Goal: Task Accomplishment & Management: Manage account settings

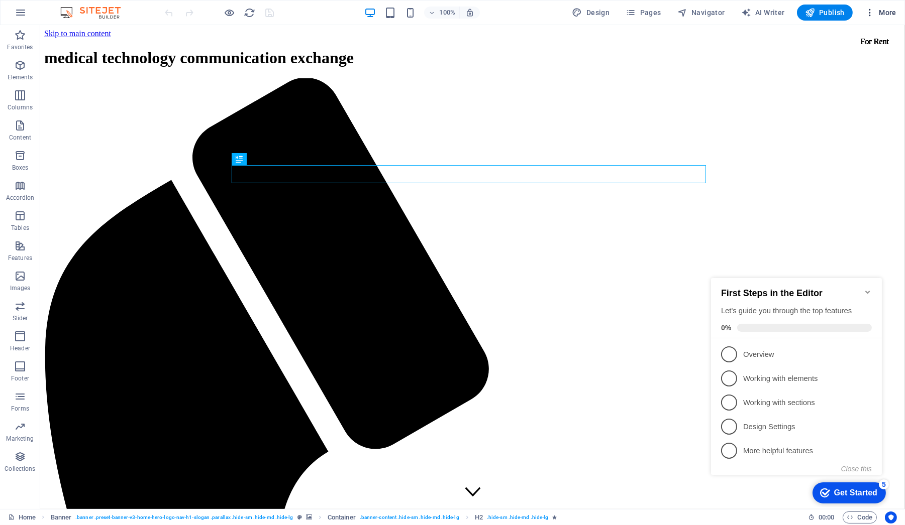
click at [873, 13] on icon "button" at bounding box center [870, 13] width 10 height 10
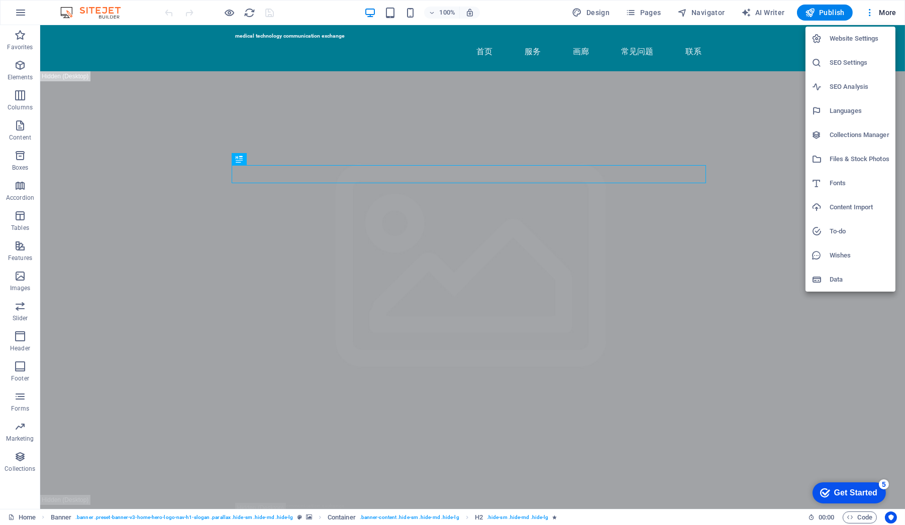
click at [847, 237] on h6 "To-do" at bounding box center [859, 232] width 60 height 12
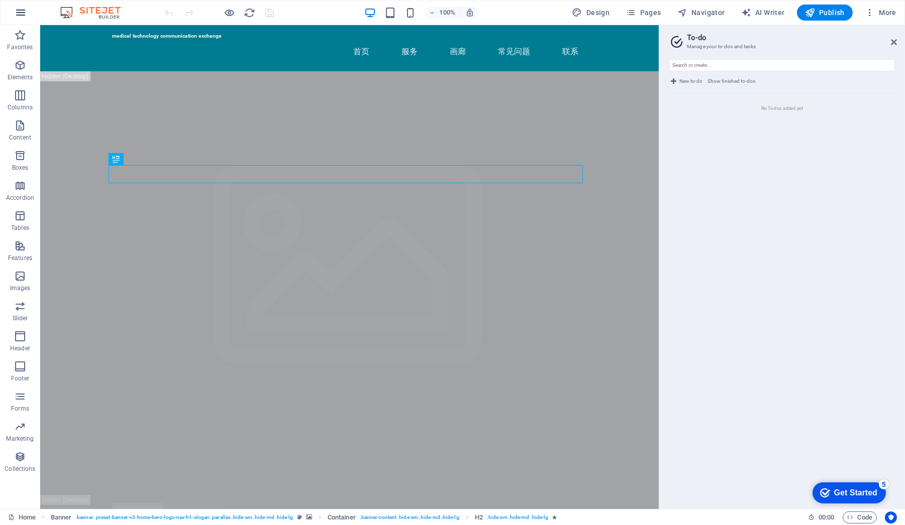
click at [16, 12] on icon "button" at bounding box center [21, 13] width 12 height 12
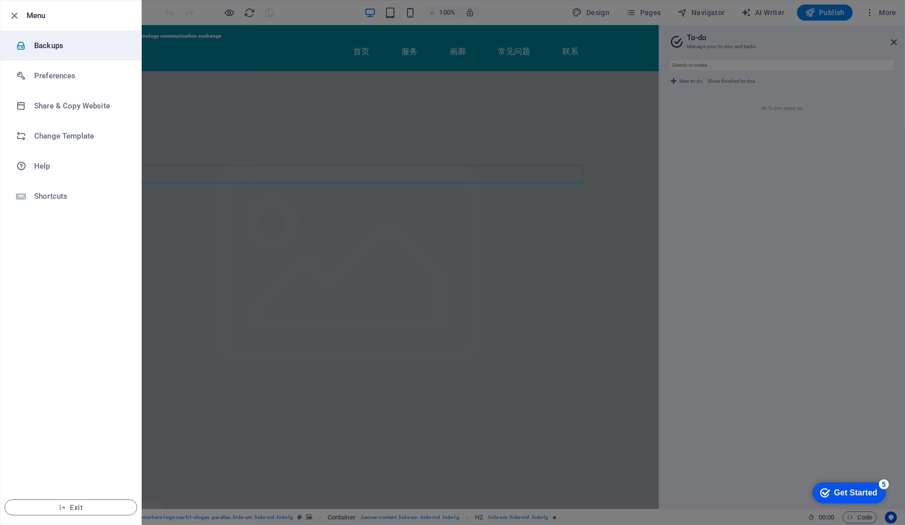
click at [32, 46] on div at bounding box center [25, 46] width 18 height 10
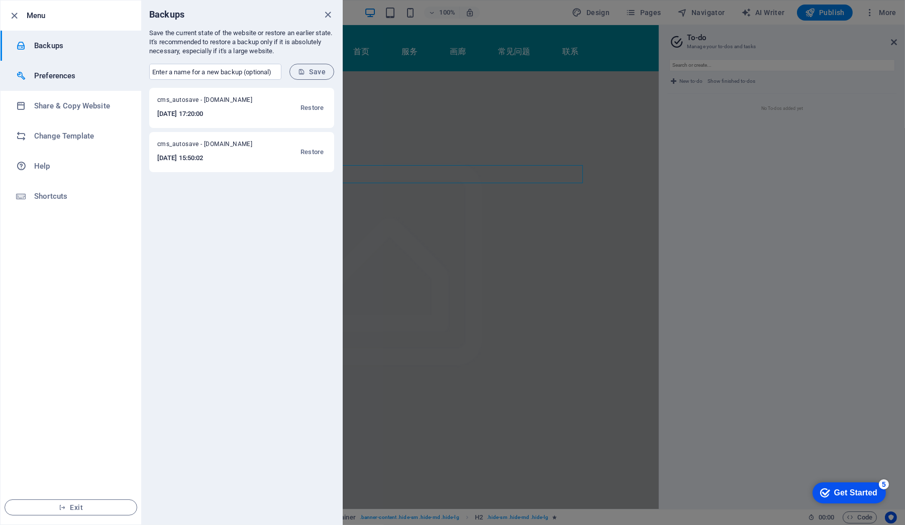
click at [40, 72] on h6 "Preferences" at bounding box center [80, 76] width 93 height 12
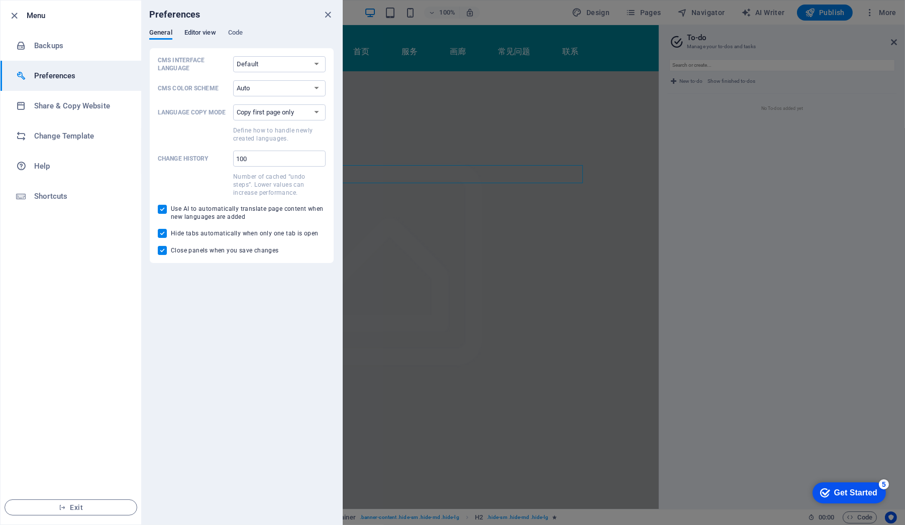
click at [189, 33] on span "Editor view" at bounding box center [200, 34] width 32 height 14
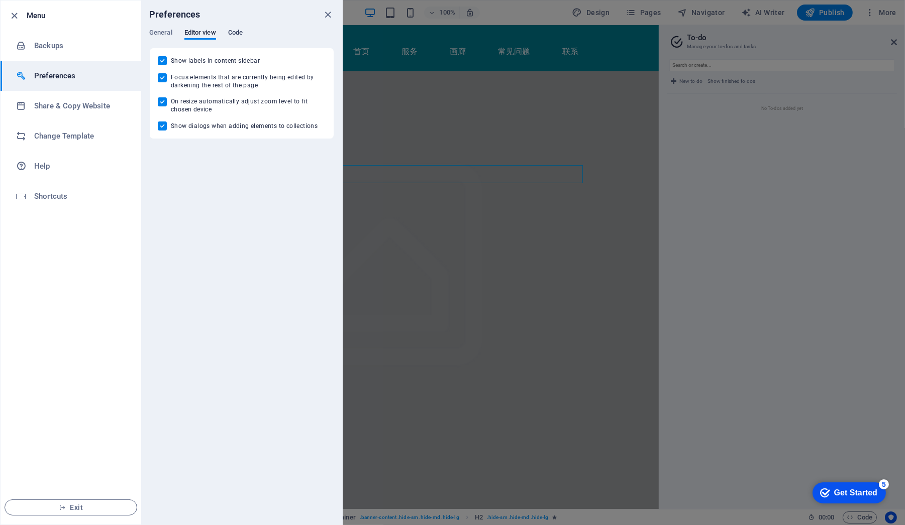
click at [235, 33] on span "Code" at bounding box center [235, 34] width 15 height 14
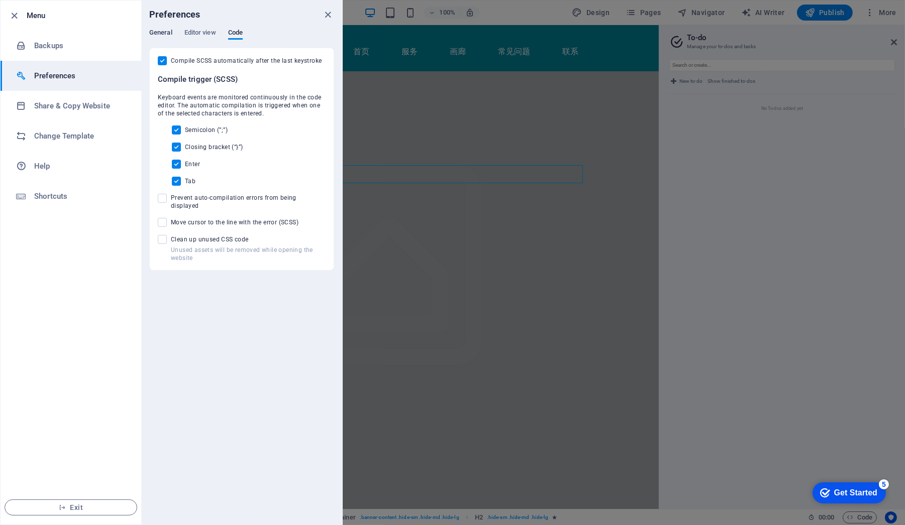
click at [159, 34] on span "General" at bounding box center [160, 34] width 23 height 14
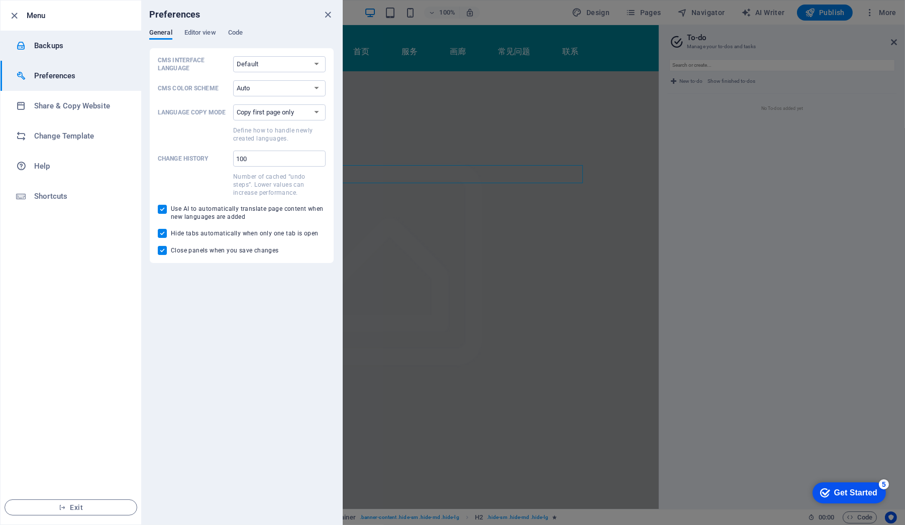
click at [93, 45] on h6 "Backups" at bounding box center [80, 46] width 93 height 12
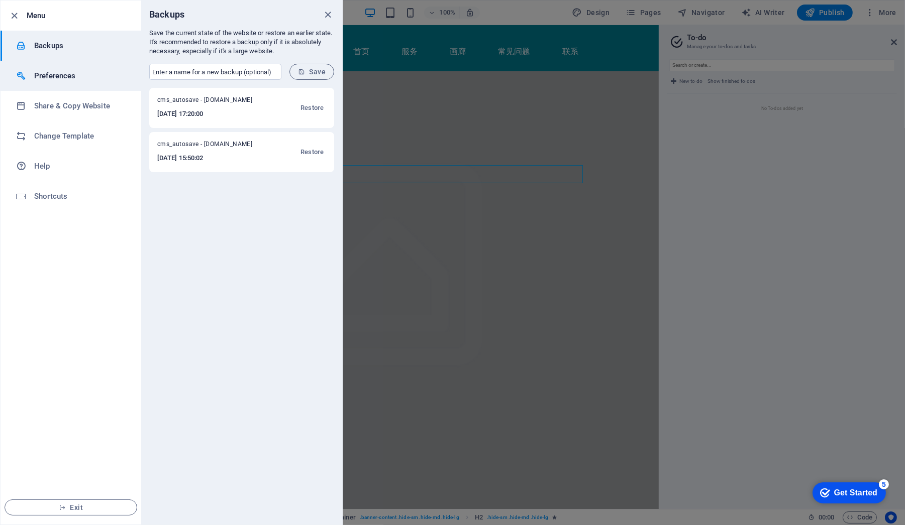
click at [91, 85] on li "Preferences" at bounding box center [71, 76] width 141 height 30
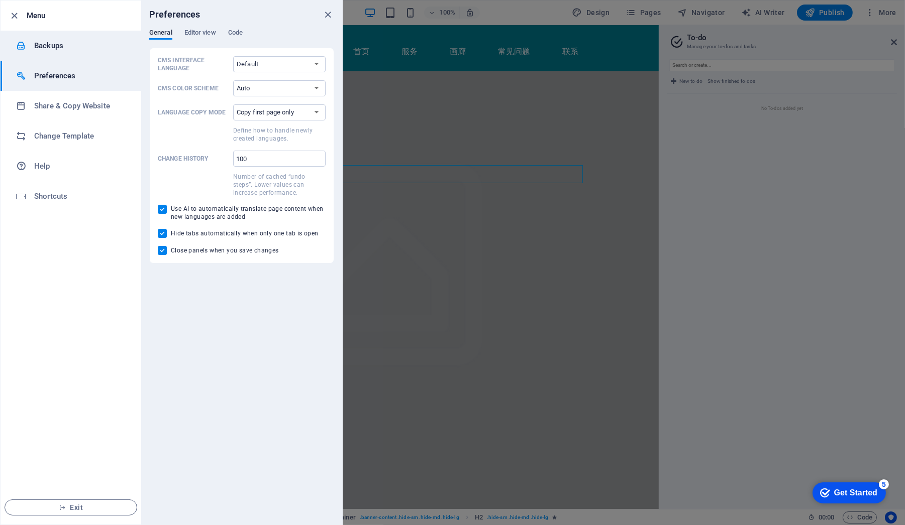
click at [99, 51] on li "Backups" at bounding box center [71, 46] width 141 height 30
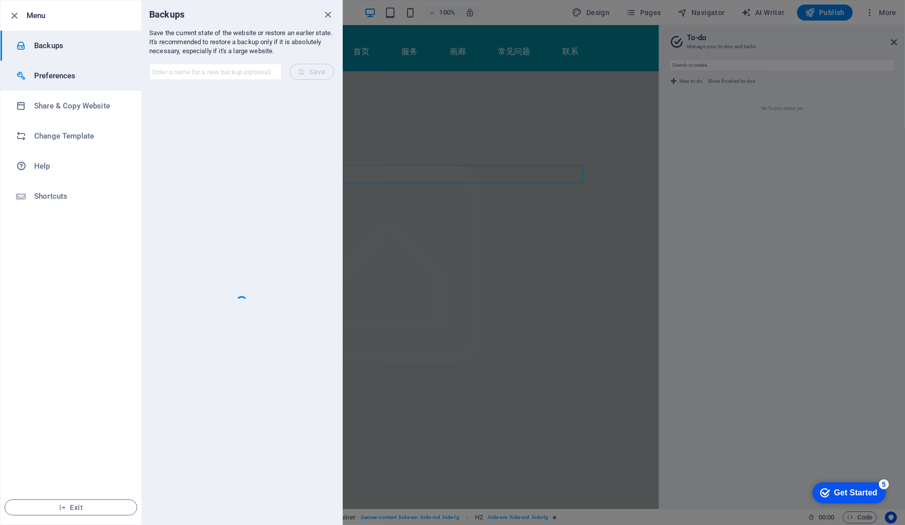
click at [90, 67] on li "Preferences" at bounding box center [71, 76] width 141 height 30
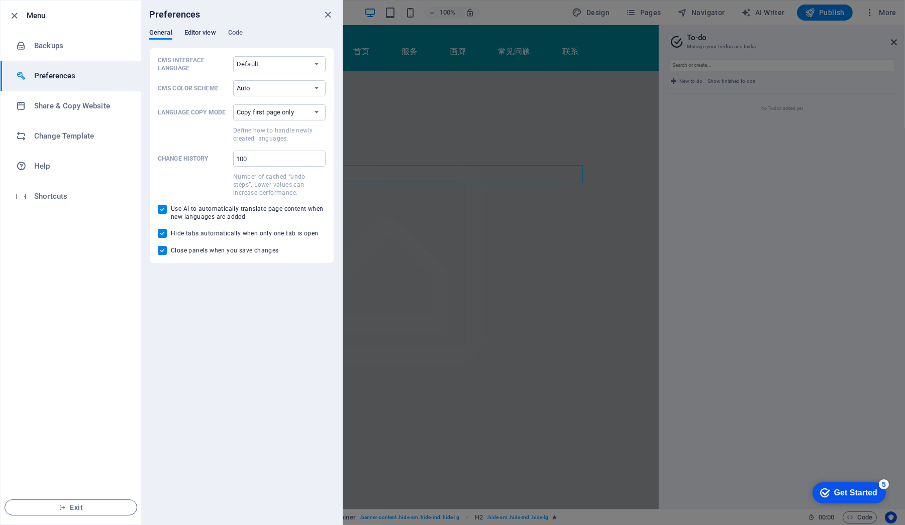
click at [198, 34] on span "Editor view" at bounding box center [200, 34] width 32 height 14
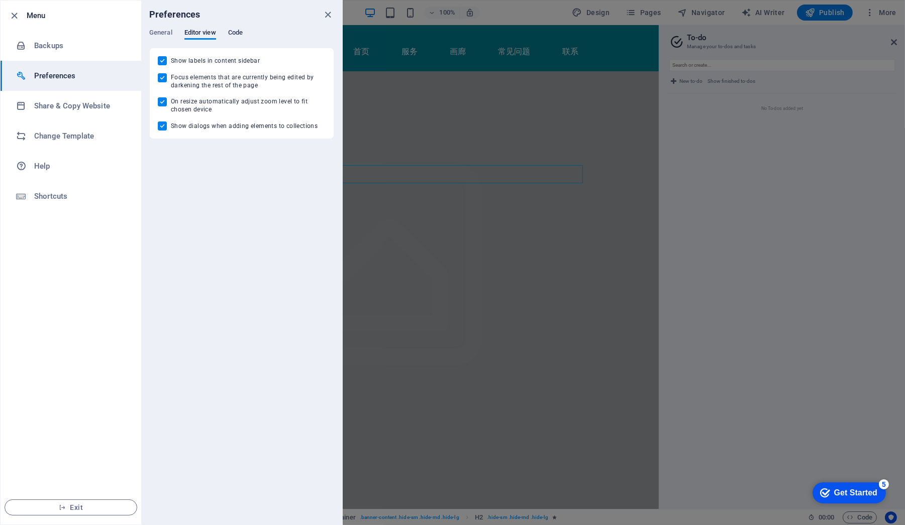
click at [234, 34] on span "Code" at bounding box center [235, 34] width 15 height 14
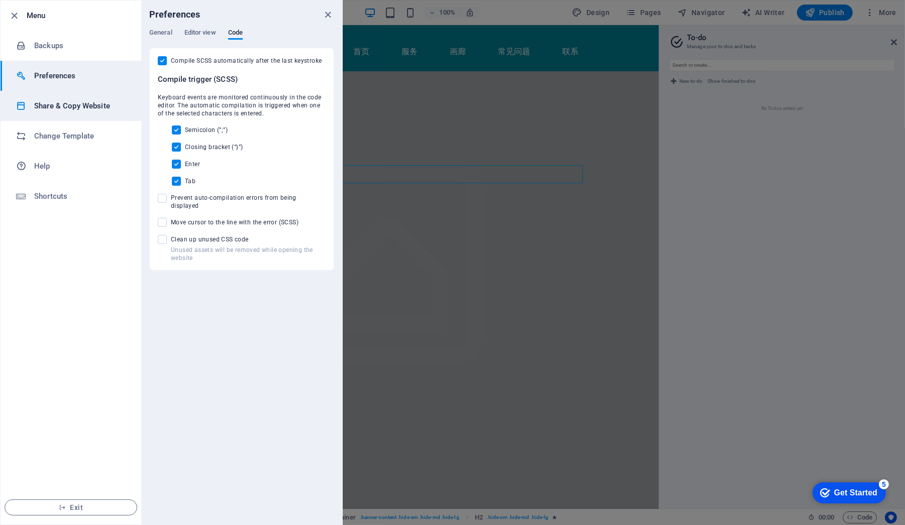
click at [106, 99] on li "Share & Copy Website" at bounding box center [71, 106] width 141 height 30
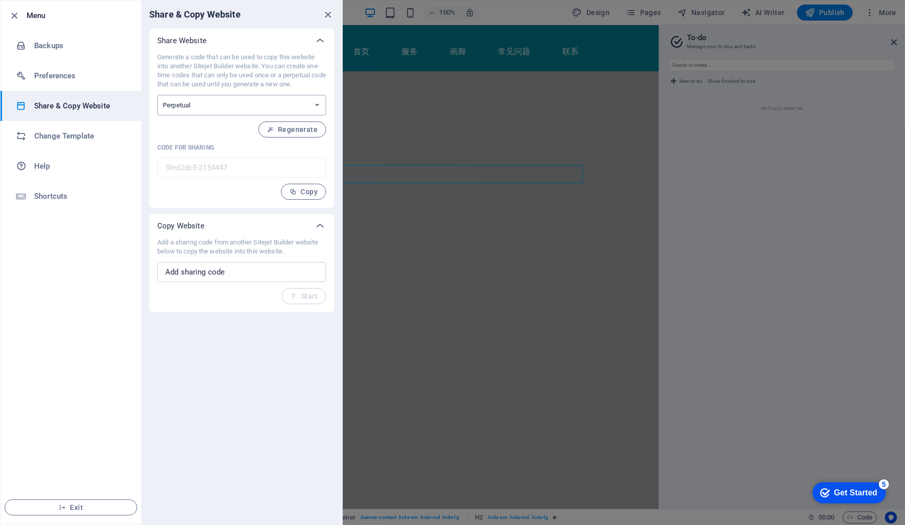
click at [215, 101] on select "One-time Perpetual" at bounding box center [241, 105] width 169 height 21
click at [291, 129] on span "Regenerate" at bounding box center [292, 130] width 51 height 8
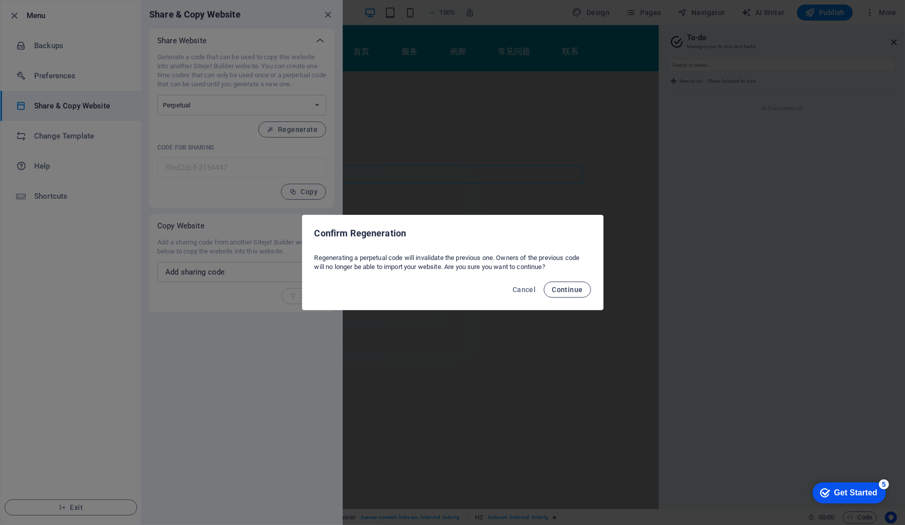
click at [576, 294] on button "Continue" at bounding box center [567, 290] width 47 height 16
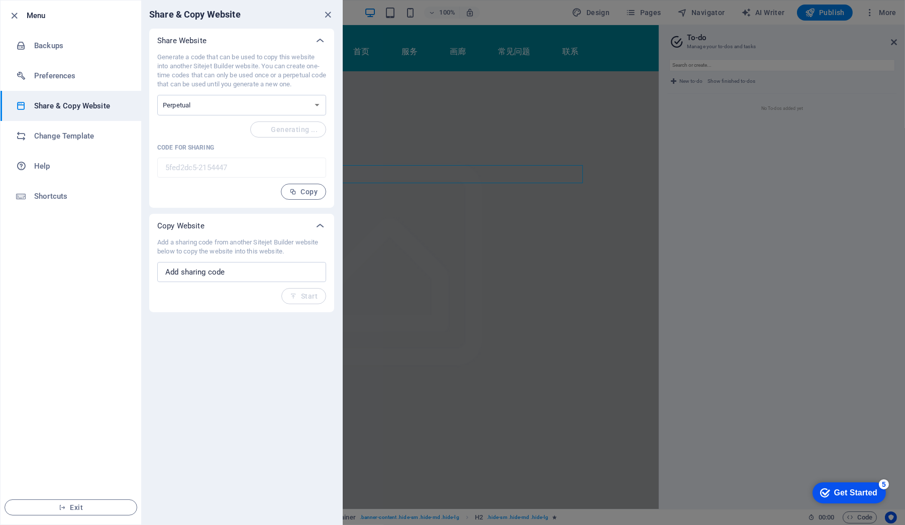
type input "ca63d46d-2154447"
click at [302, 271] on input "text" at bounding box center [241, 272] width 169 height 20
click at [321, 228] on icon at bounding box center [320, 226] width 12 height 12
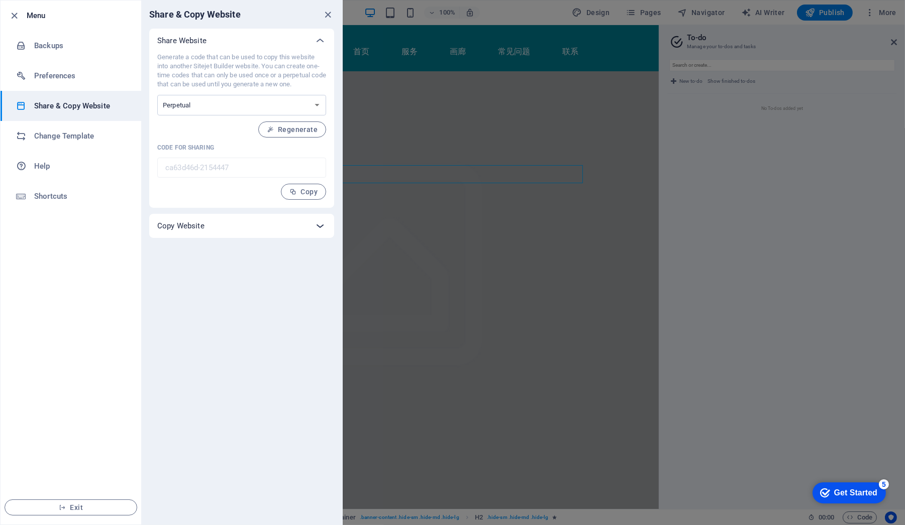
click at [320, 226] on icon at bounding box center [320, 226] width 12 height 12
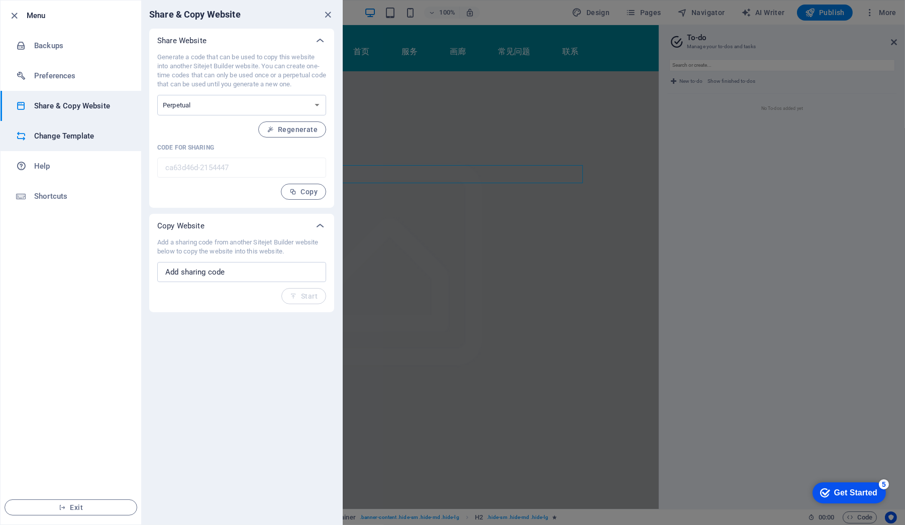
click at [97, 145] on li "Change Template" at bounding box center [71, 136] width 141 height 30
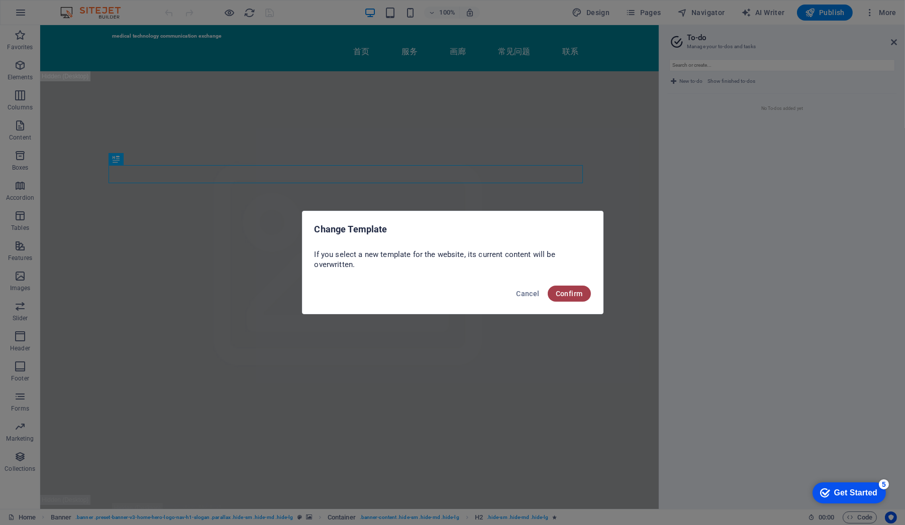
click at [568, 295] on span "Confirm" at bounding box center [569, 294] width 27 height 8
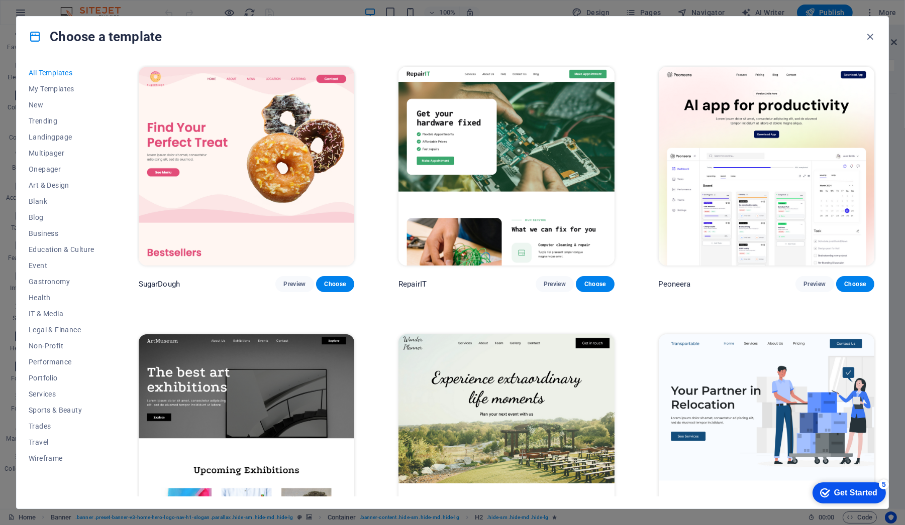
click at [875, 490] on div "Get Started" at bounding box center [854, 492] width 43 height 9
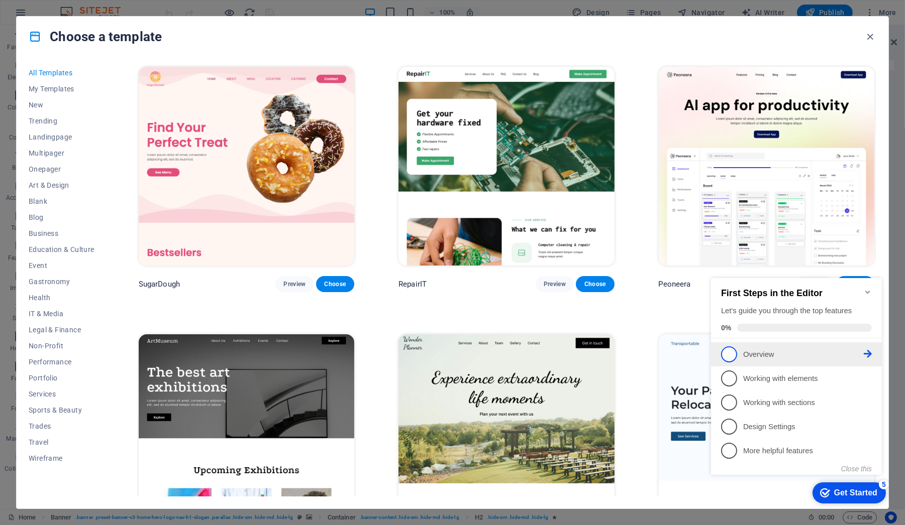
click at [763, 357] on p "Overview - incomplete" at bounding box center [802, 354] width 121 height 11
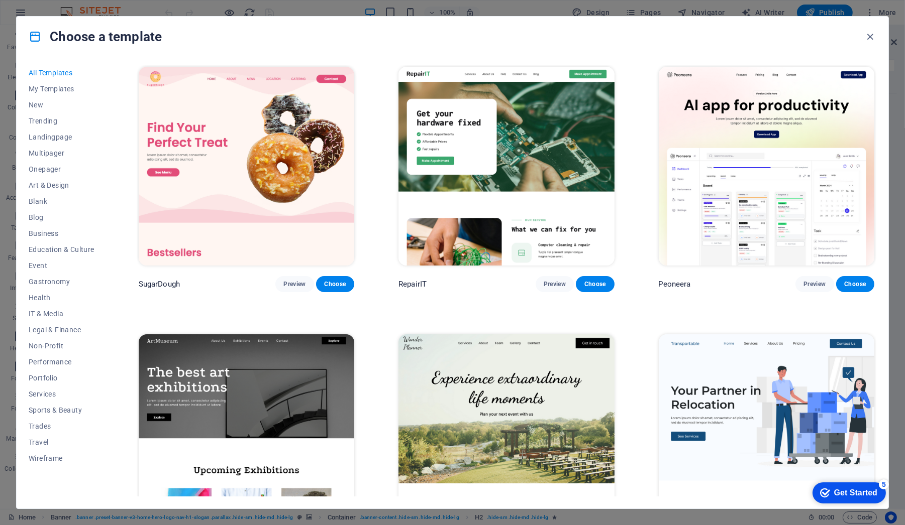
click at [844, 496] on div "Get Started" at bounding box center [854, 492] width 43 height 9
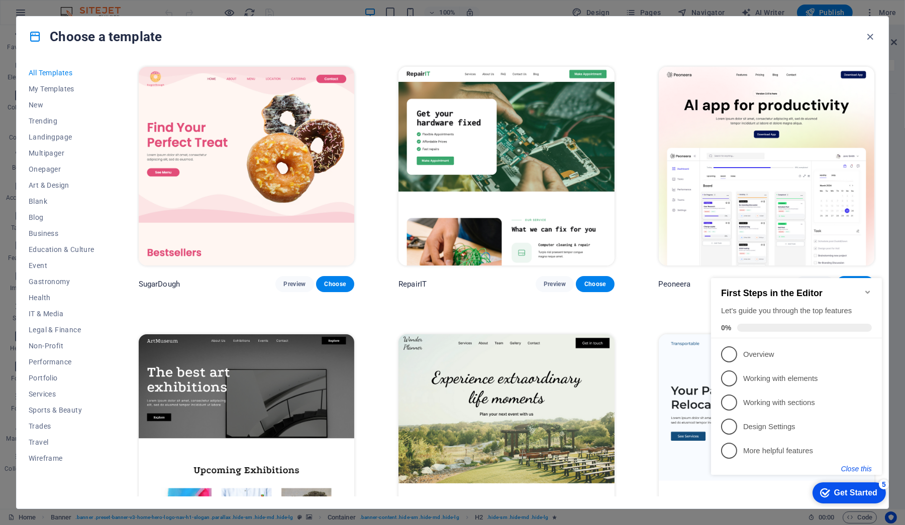
click at [859, 470] on button "Close this" at bounding box center [855, 469] width 31 height 8
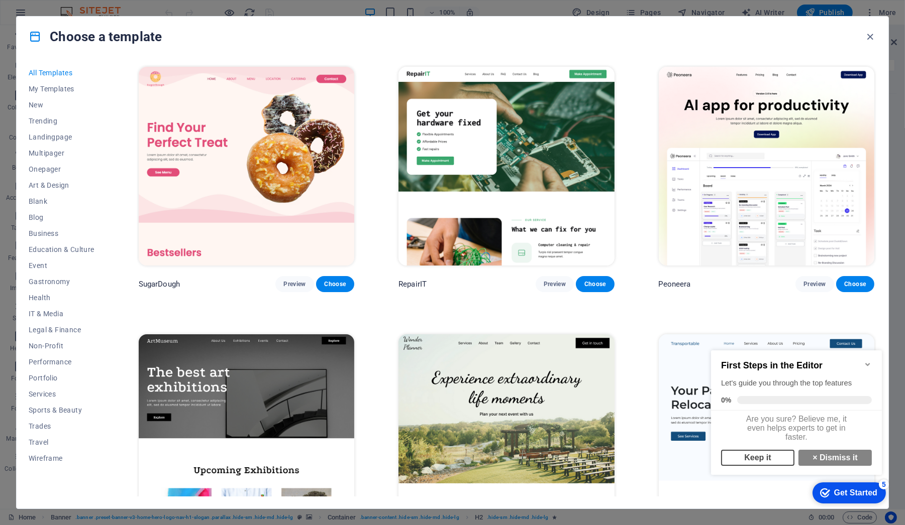
click at [768, 464] on link "Keep it" at bounding box center [756, 458] width 73 height 16
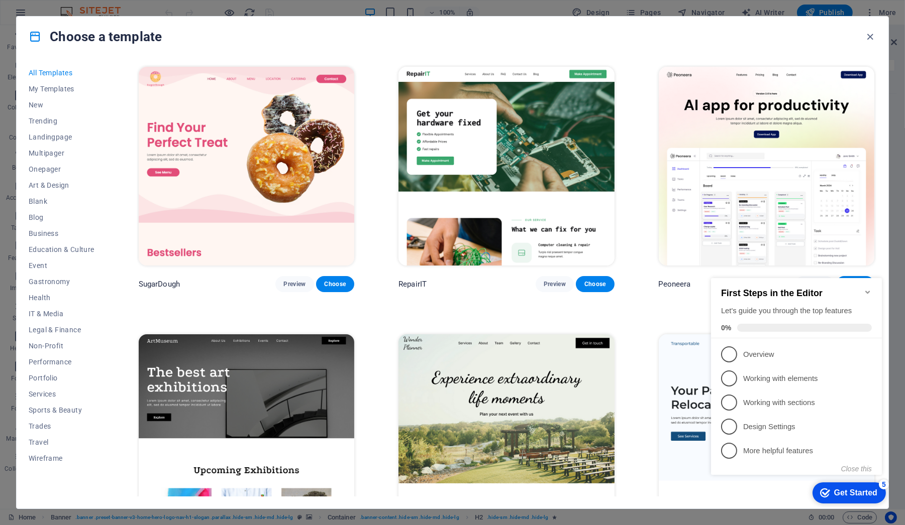
click at [873, 43] on div "Choose a template" at bounding box center [453, 37] width 872 height 40
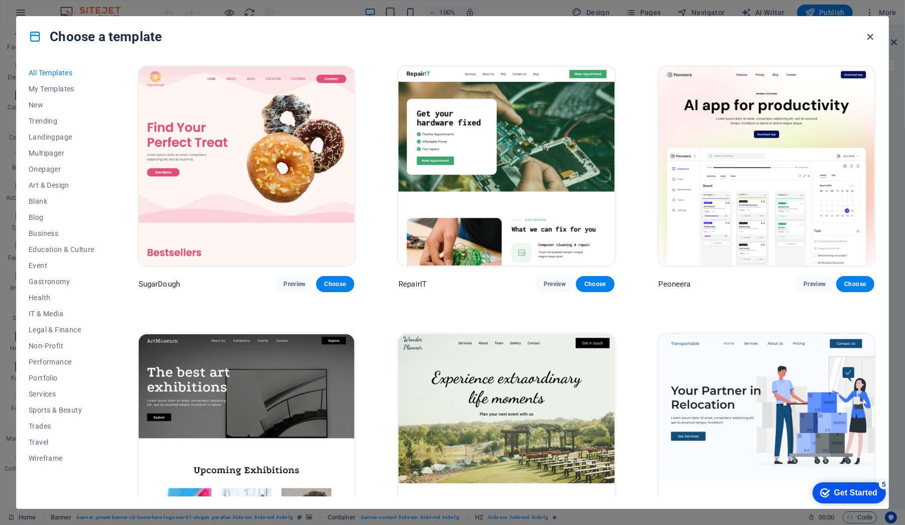
click at [873, 42] on icon "button" at bounding box center [871, 37] width 12 height 12
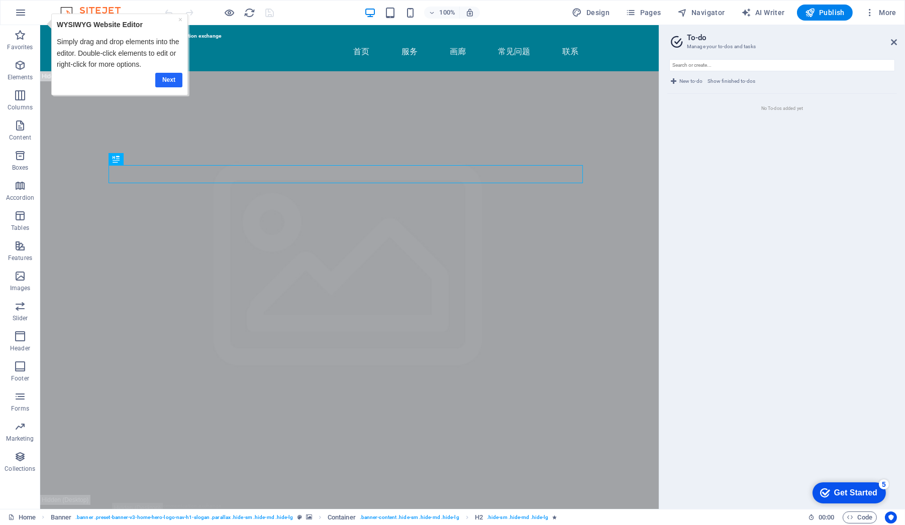
click at [161, 80] on link "Next" at bounding box center [168, 79] width 27 height 15
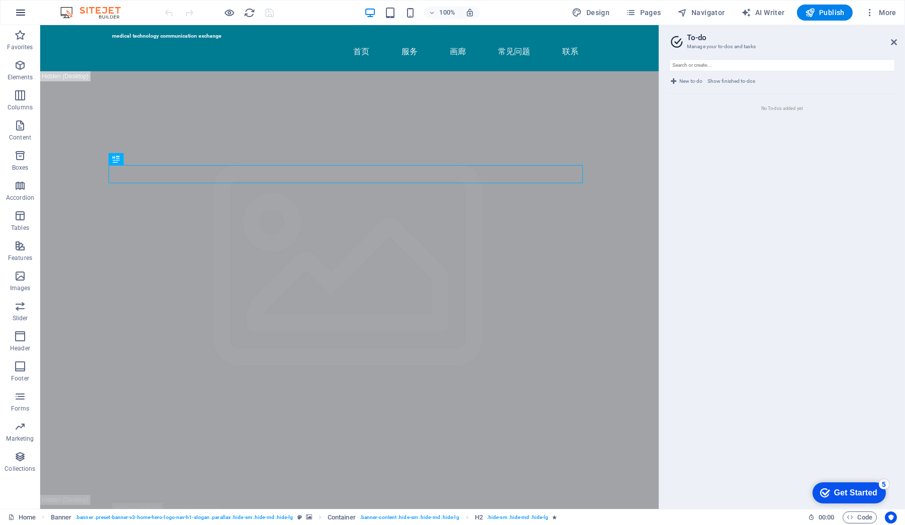
click at [22, 17] on icon "button" at bounding box center [21, 13] width 12 height 12
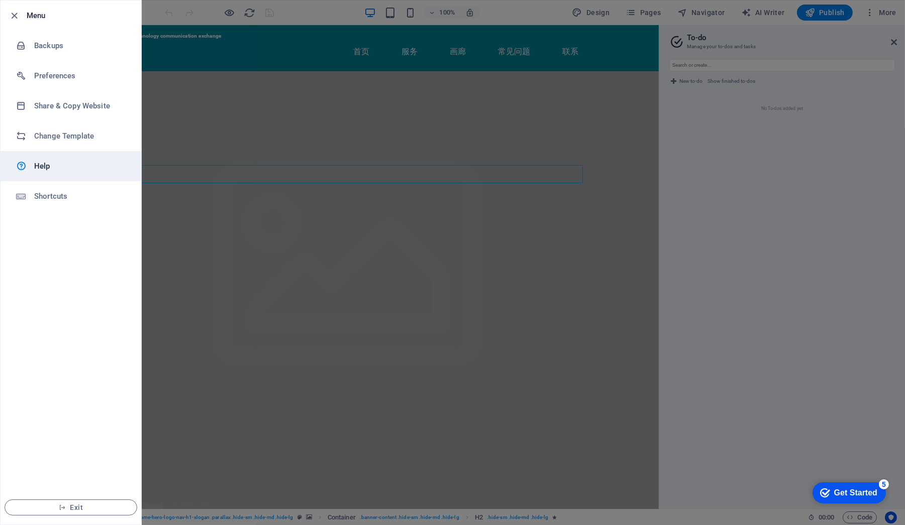
click at [70, 166] on h6 "Help" at bounding box center [80, 166] width 93 height 12
click at [90, 507] on span "Exit" at bounding box center [71, 508] width 116 height 8
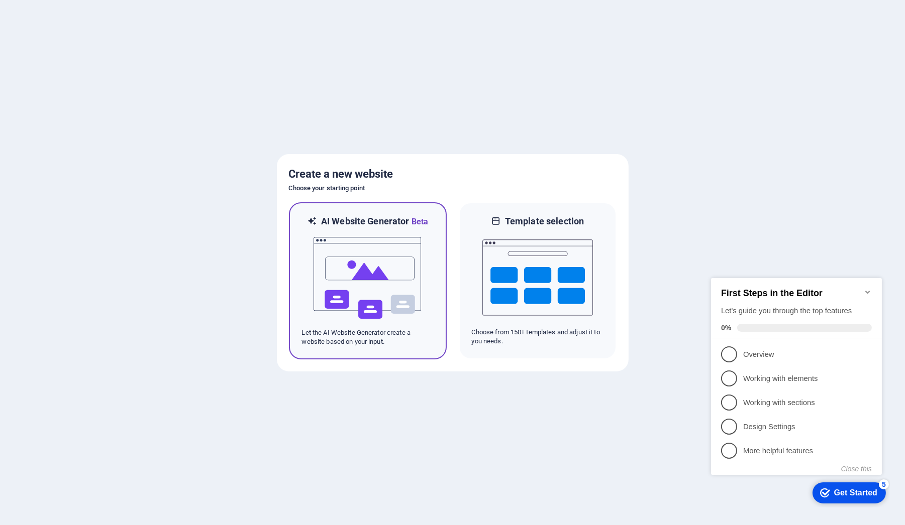
click at [375, 265] on img at bounding box center [367, 278] width 111 height 100
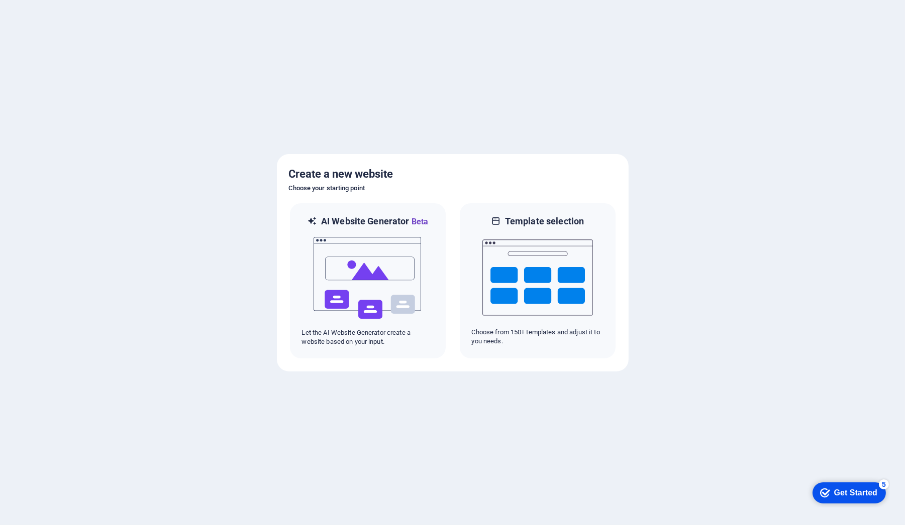
click at [833, 492] on div "Get Started" at bounding box center [854, 492] width 43 height 9
